Goal: Information Seeking & Learning: Learn about a topic

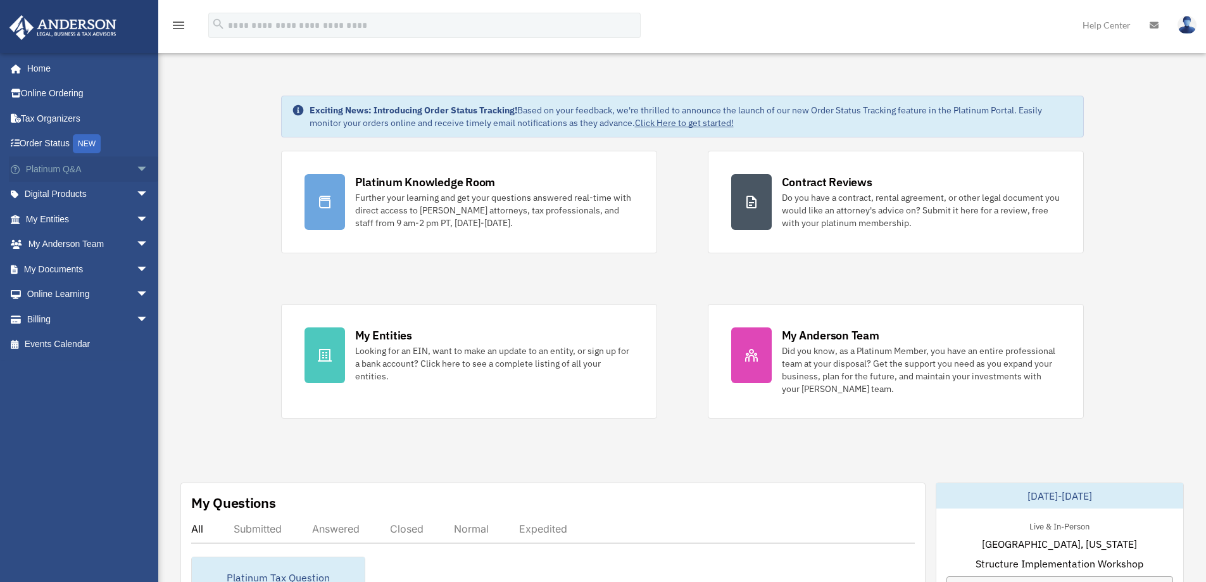
click at [136, 168] on span "arrow_drop_down" at bounding box center [148, 169] width 25 height 26
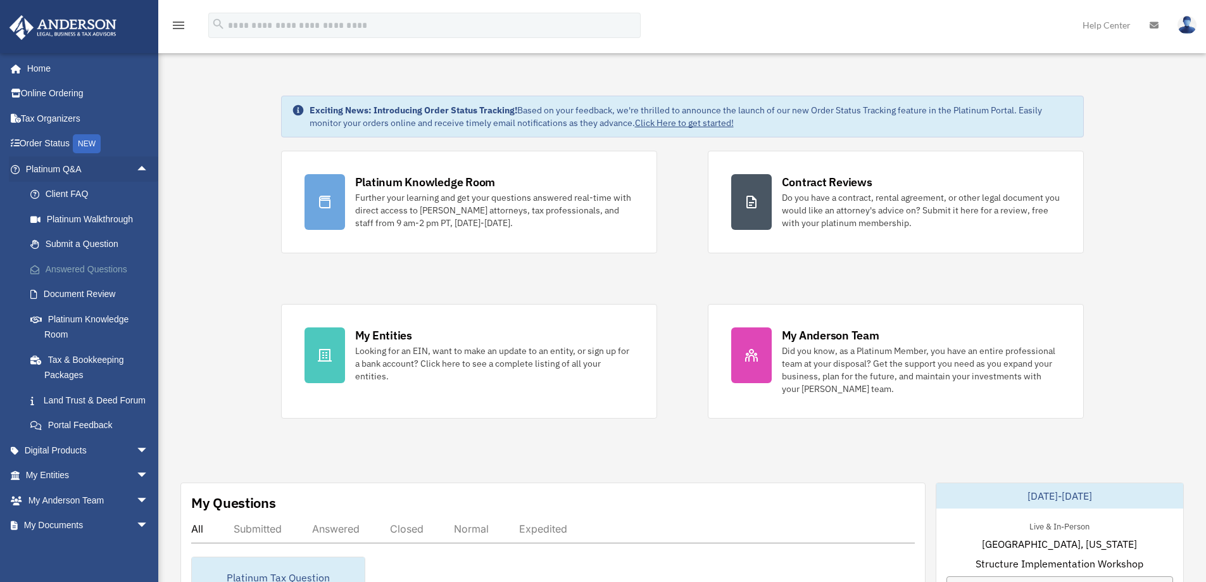
click at [118, 271] on link "Answered Questions" at bounding box center [93, 268] width 150 height 25
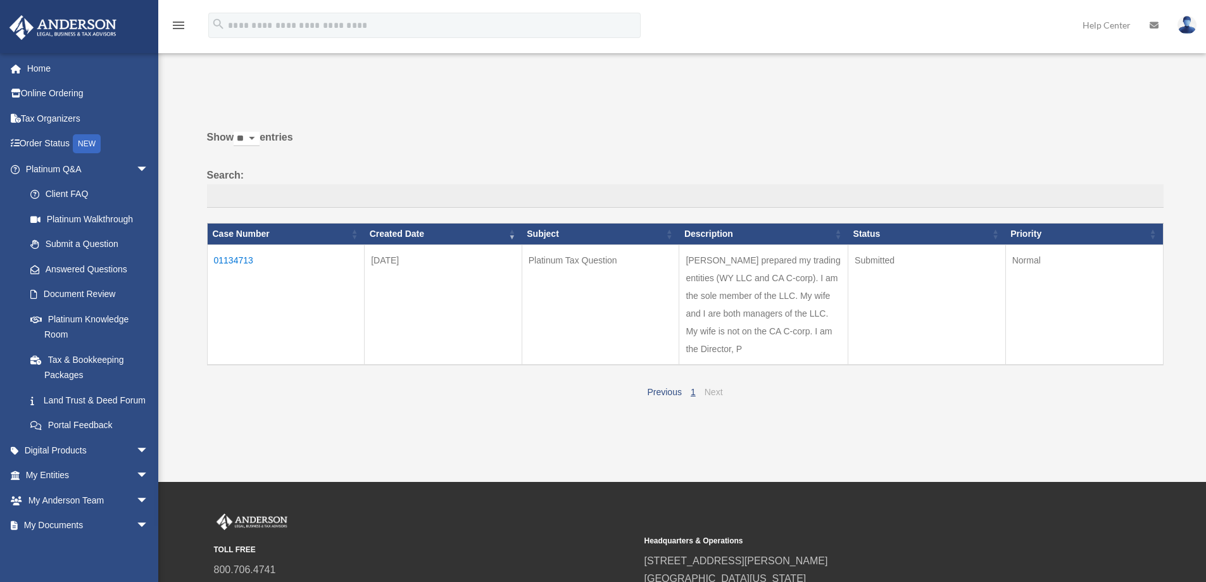
click at [716, 391] on link "Next" at bounding box center [713, 392] width 18 height 10
click at [673, 391] on link "Previous" at bounding box center [664, 392] width 34 height 10
click at [88, 316] on link "Platinum Knowledge Room" at bounding box center [93, 326] width 150 height 41
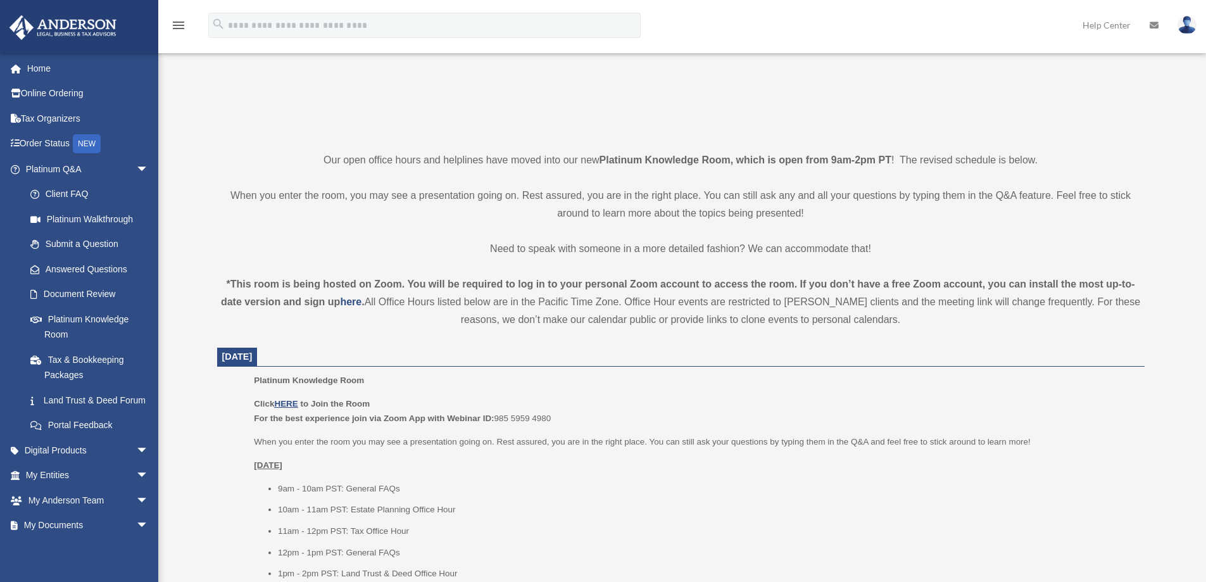
scroll to position [316, 0]
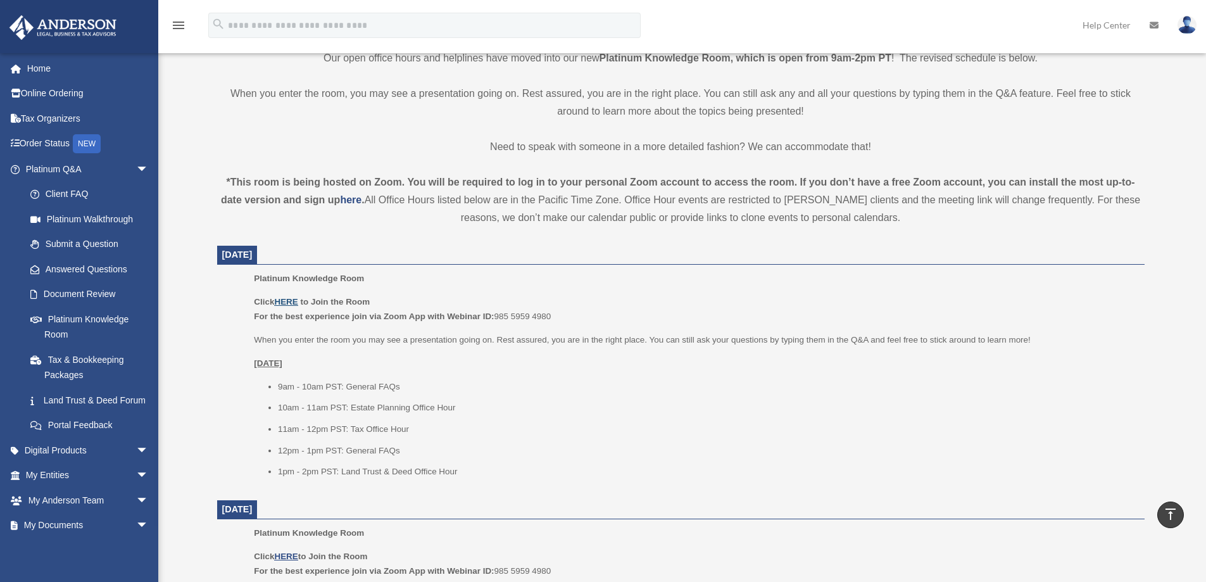
click at [285, 302] on u "HERE" at bounding box center [285, 301] width 23 height 9
